Goal: Navigation & Orientation: Find specific page/section

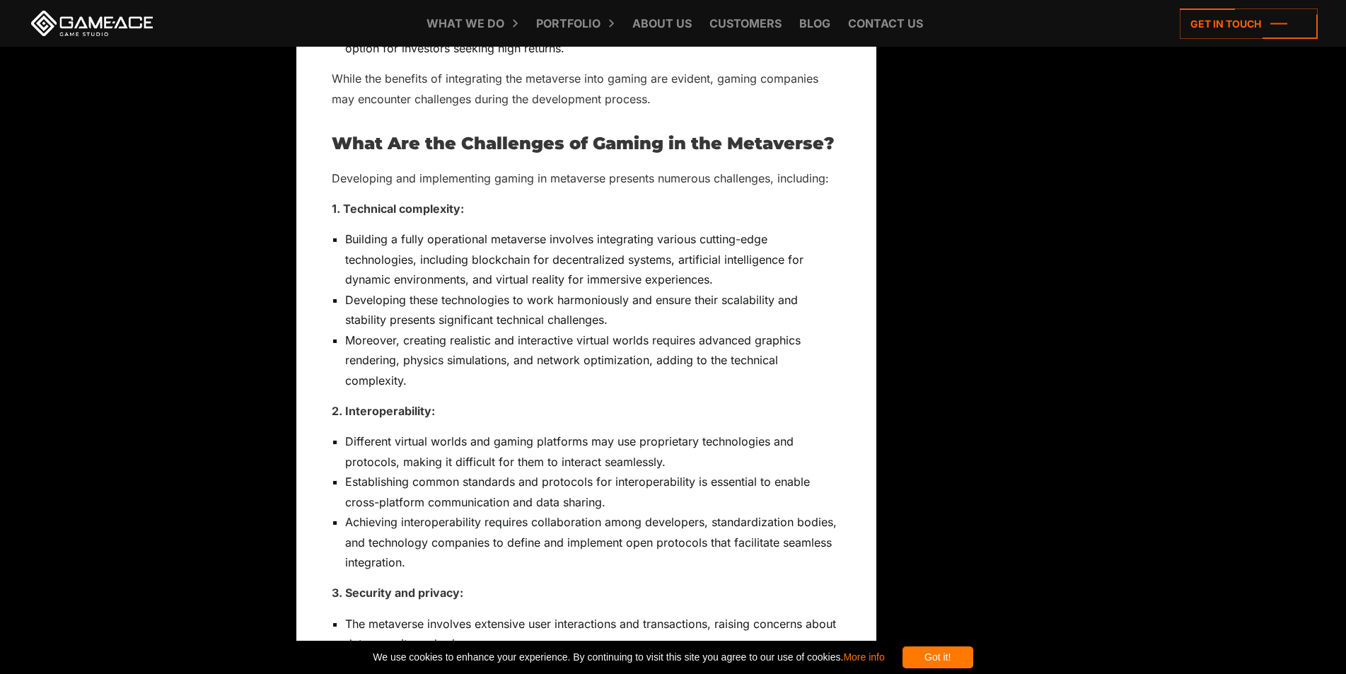
scroll to position [8509, 0]
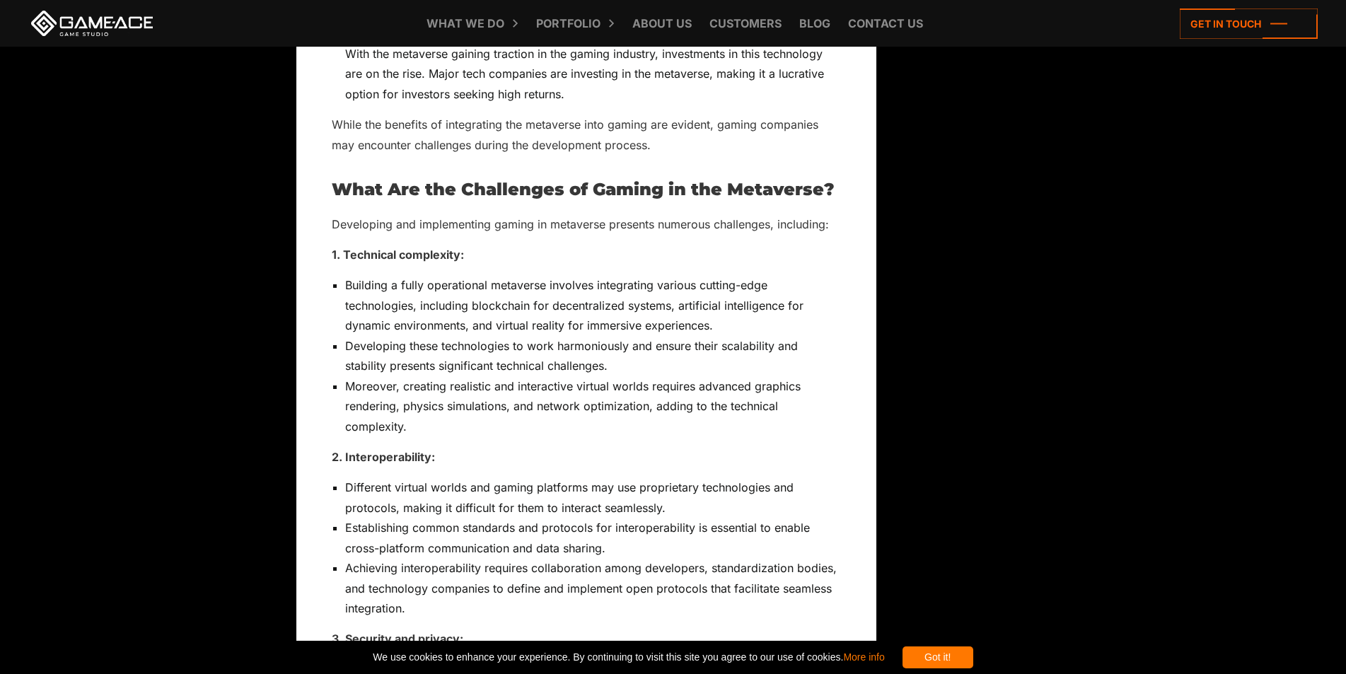
click at [0, 0] on icon at bounding box center [0, 0] width 0 height 0
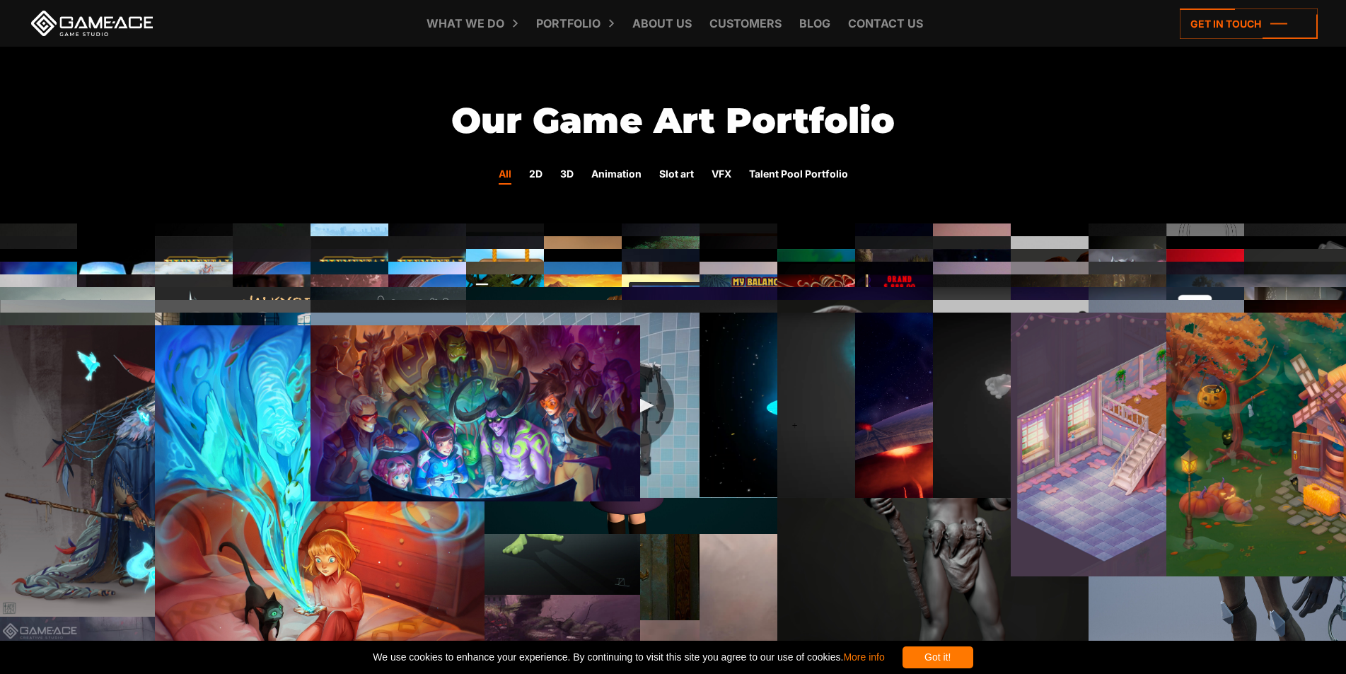
click at [354, 287] on img at bounding box center [474, 441] width 329 height 308
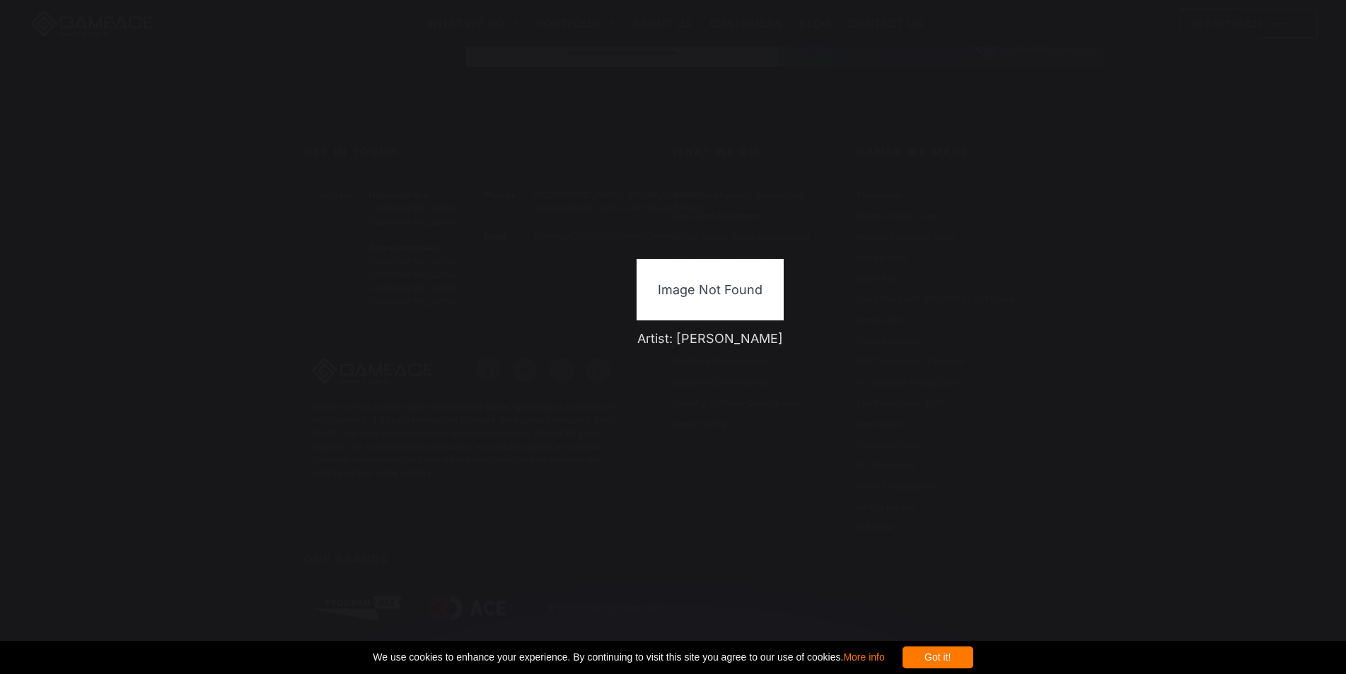
scroll to position [18030, 0]
click at [356, 672] on icon at bounding box center [420, 683] width 129 height 23
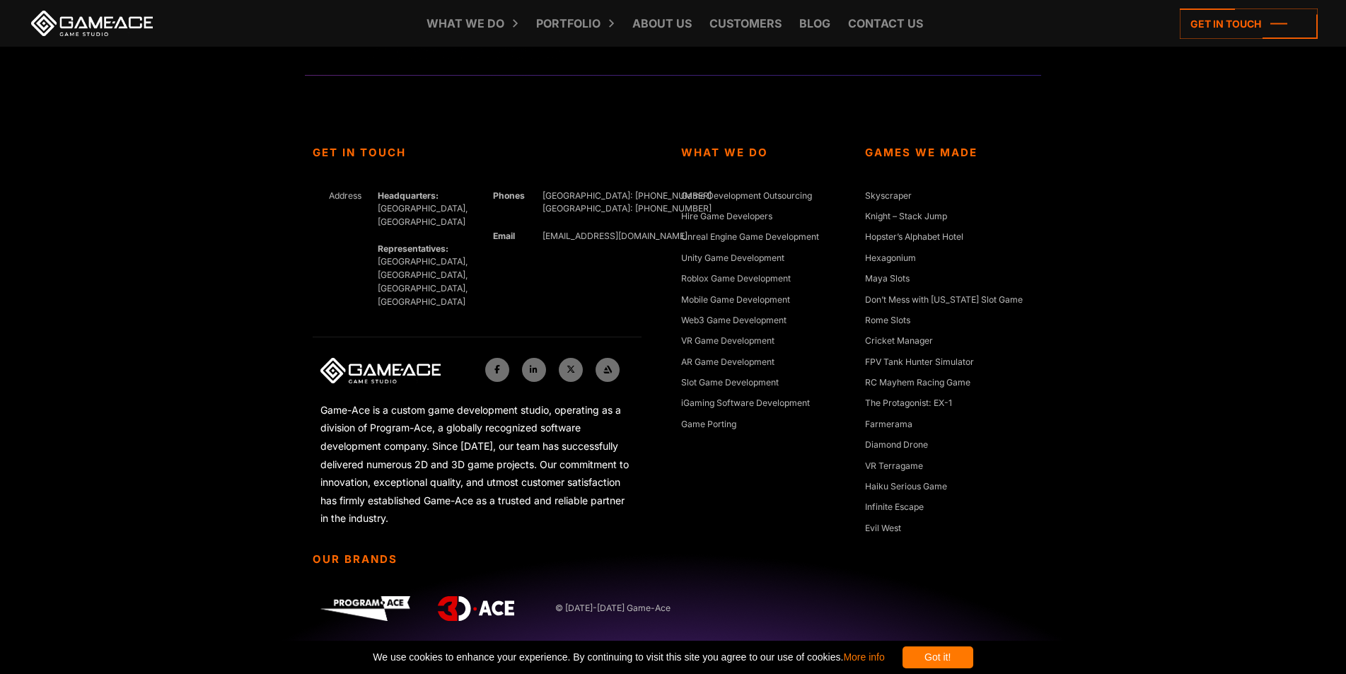
scroll to position [4596, 0]
click at [0, 0] on icon at bounding box center [0, 0] width 0 height 0
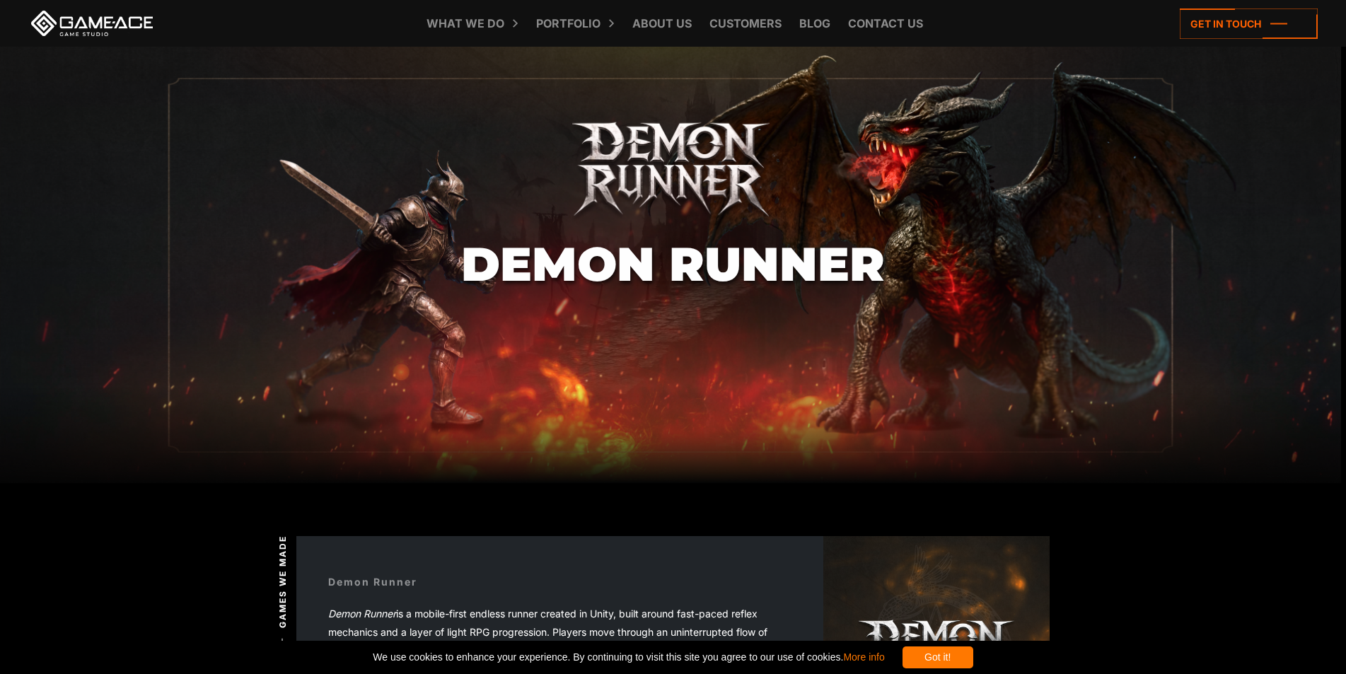
click at [276, 638] on icon at bounding box center [282, 671] width 12 height 67
click at [823, 536] on img at bounding box center [936, 649] width 226 height 226
